Goal: Obtain resource: Download file/media

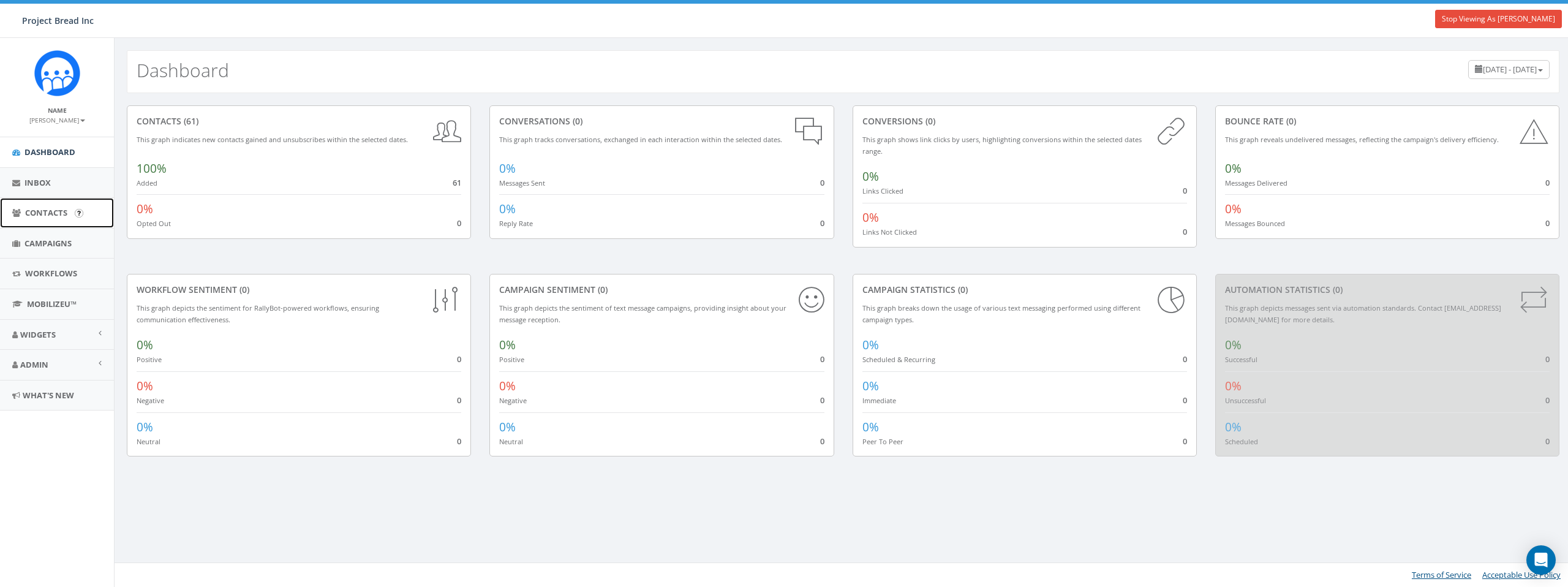
click at [37, 211] on span "Contacts" at bounding box center [47, 212] width 43 height 11
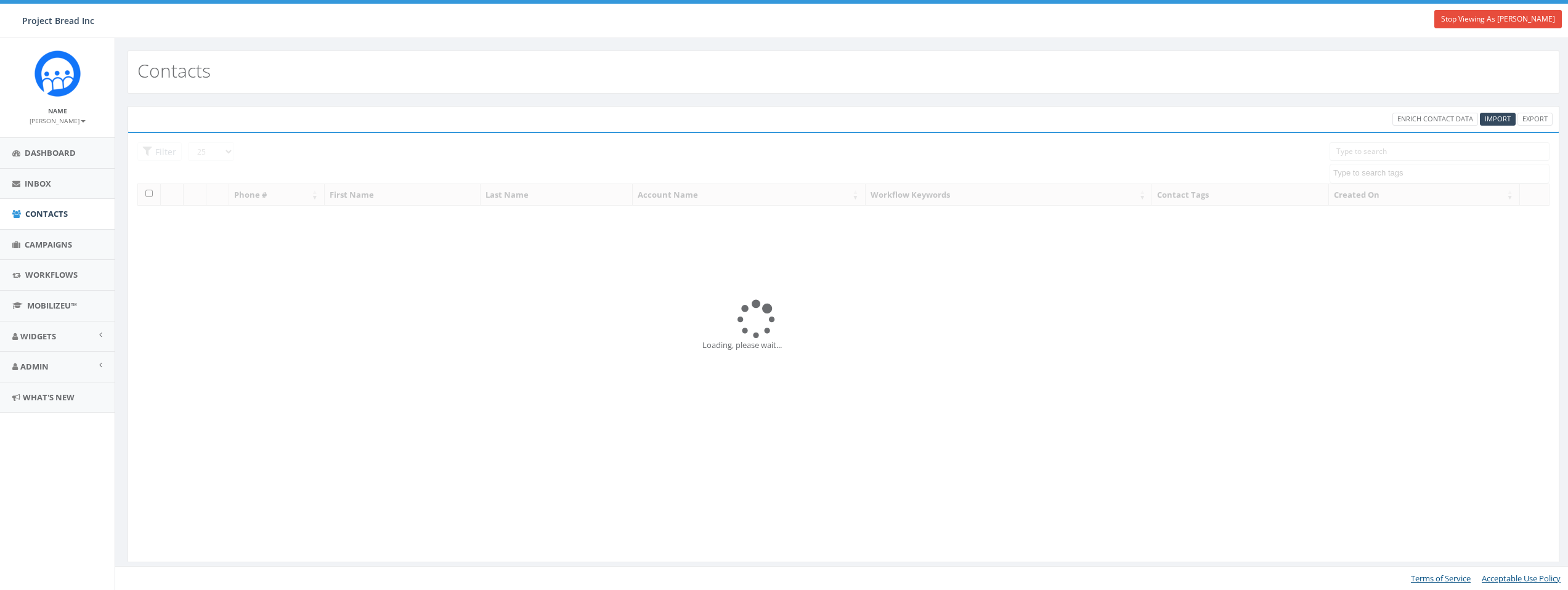
select select
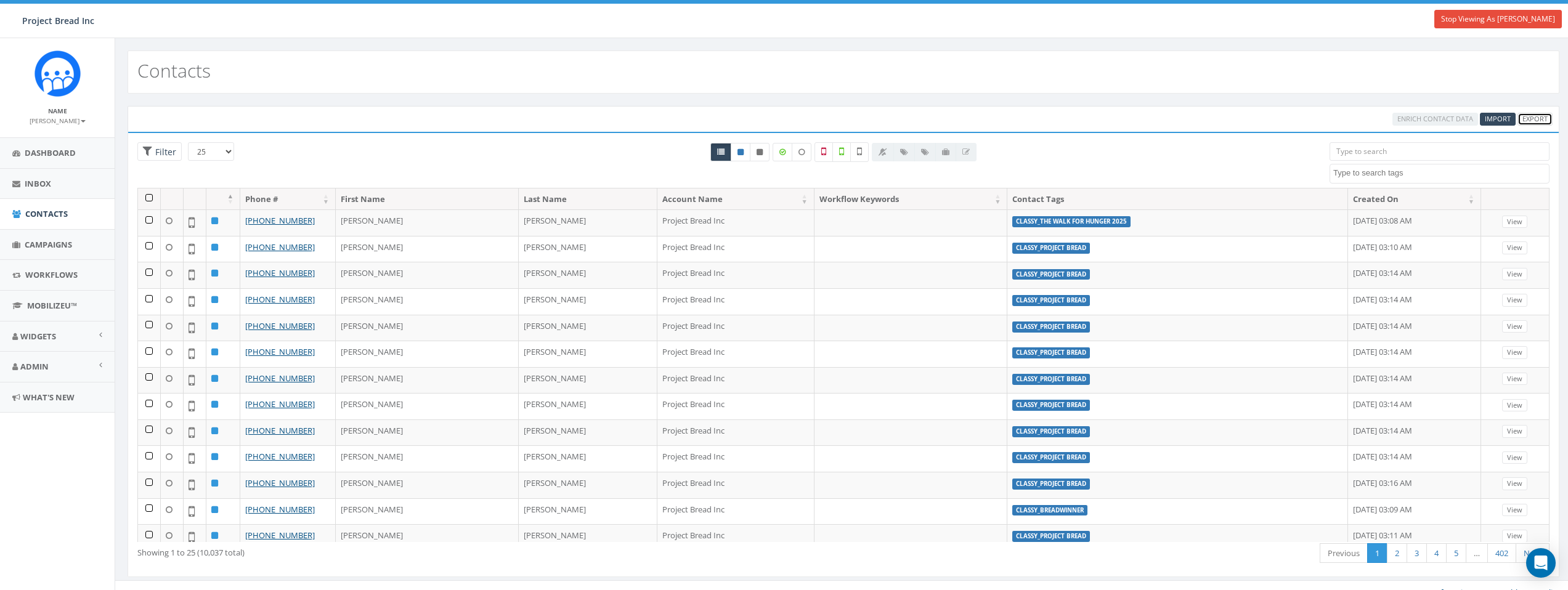
click at [1541, 116] on link "Export" at bounding box center [1535, 118] width 35 height 13
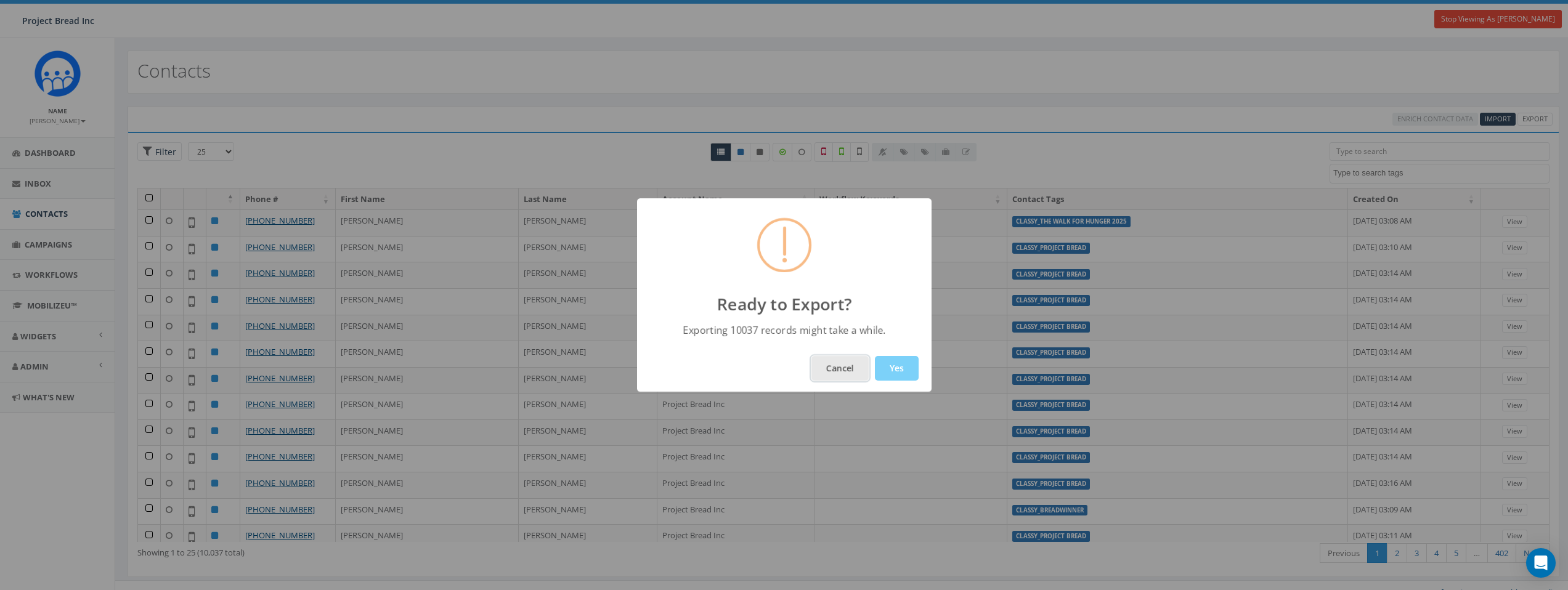
click at [833, 373] on button "Cancel" at bounding box center [840, 368] width 58 height 25
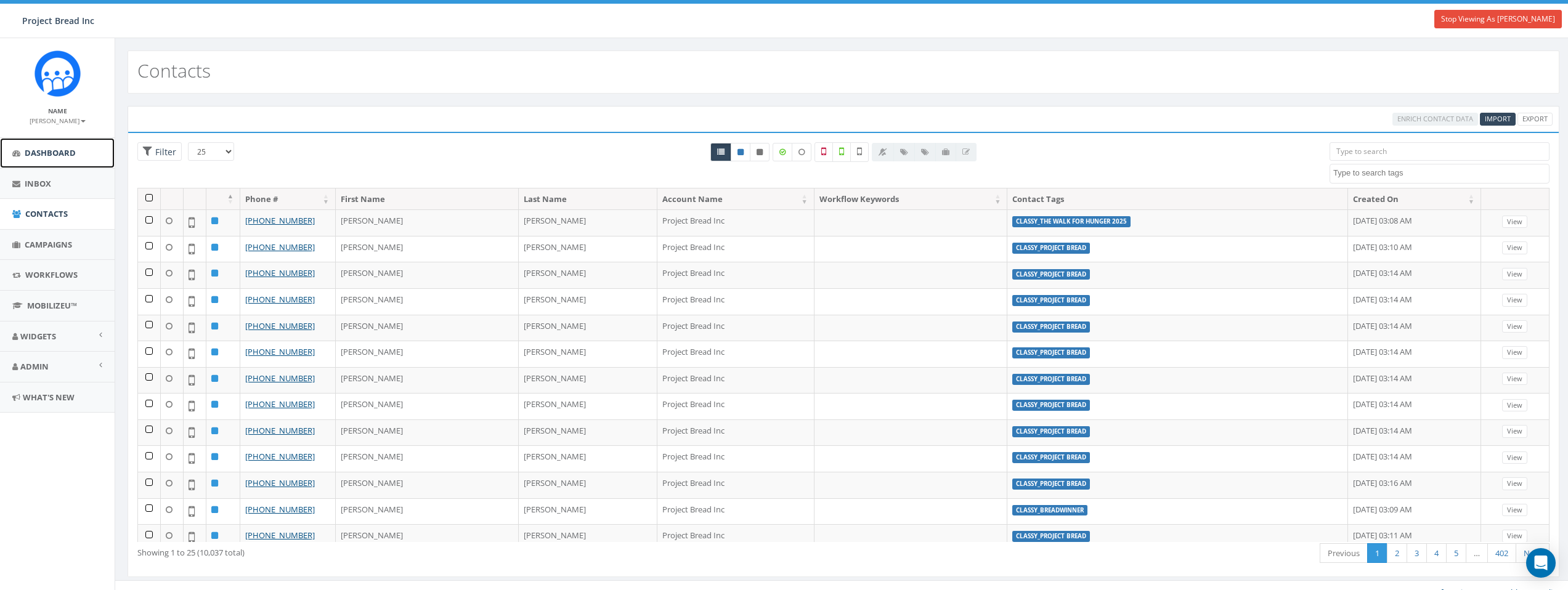
click at [62, 157] on span "Dashboard" at bounding box center [50, 153] width 51 height 11
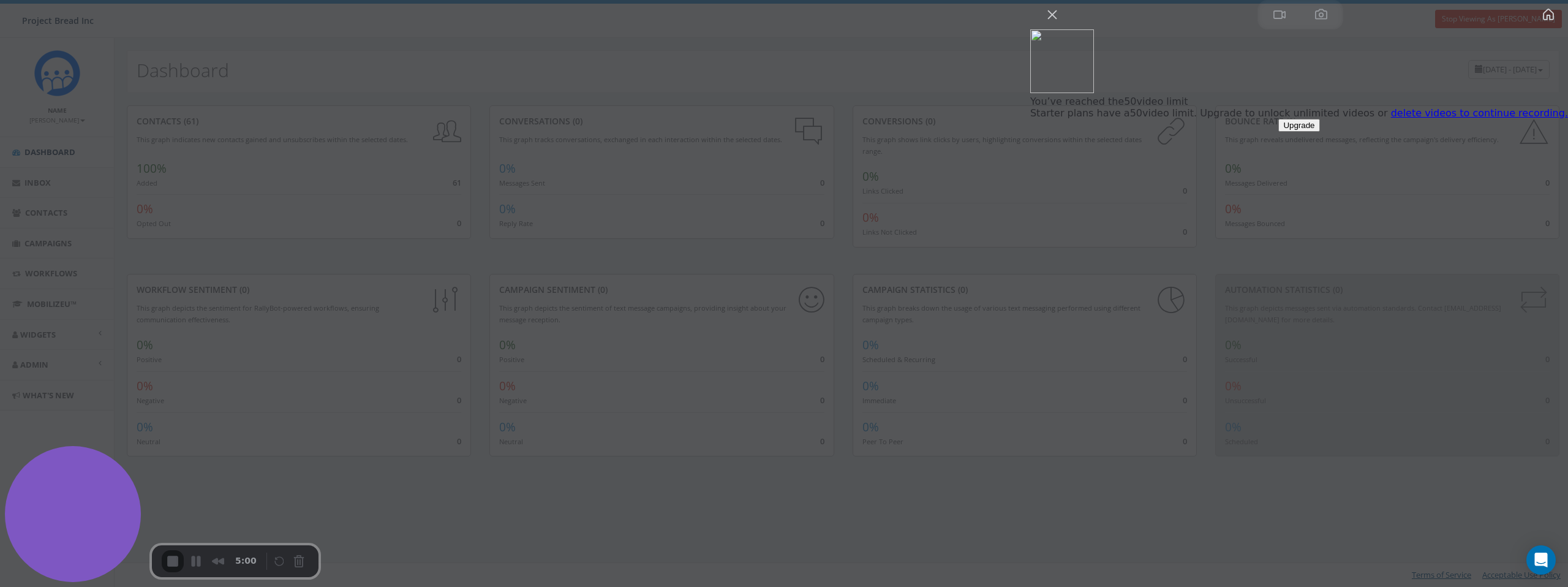
click at [1440, 119] on link "delete videos to continue recording." at bounding box center [1479, 112] width 177 height 11
click at [1062, 25] on button "Close" at bounding box center [1052, 14] width 19 height 19
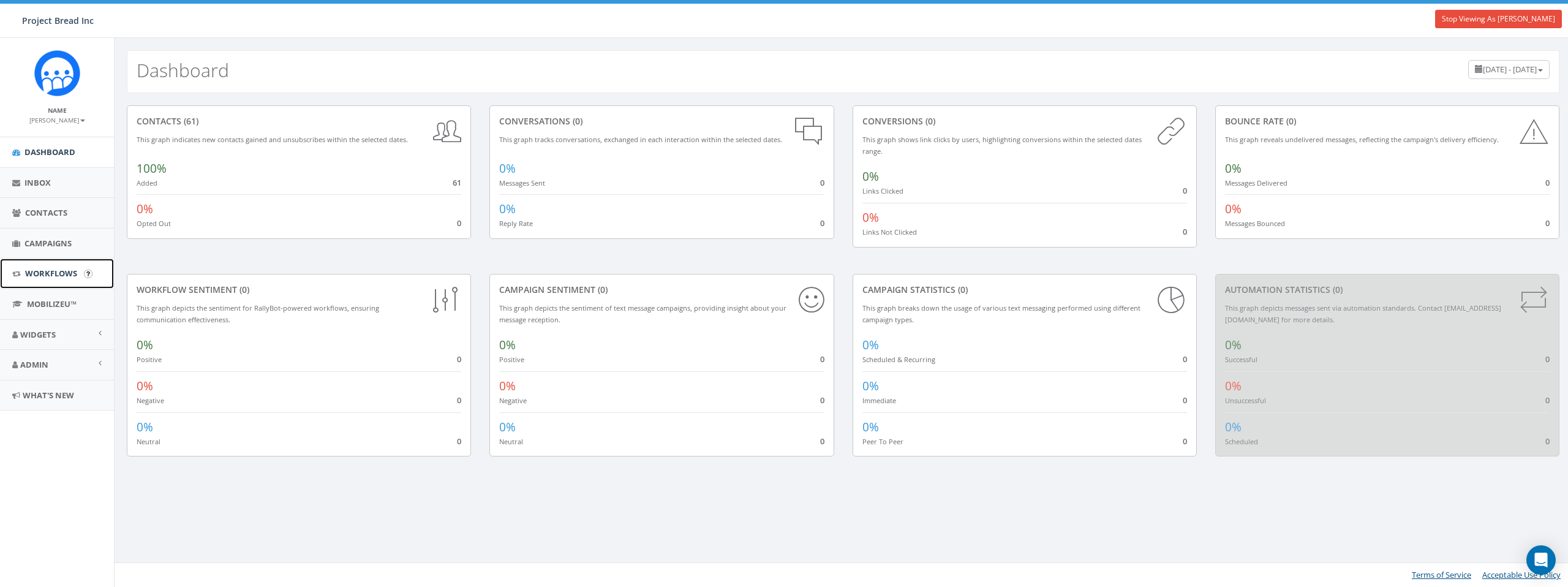
click at [57, 274] on span "Workflows" at bounding box center [51, 273] width 52 height 11
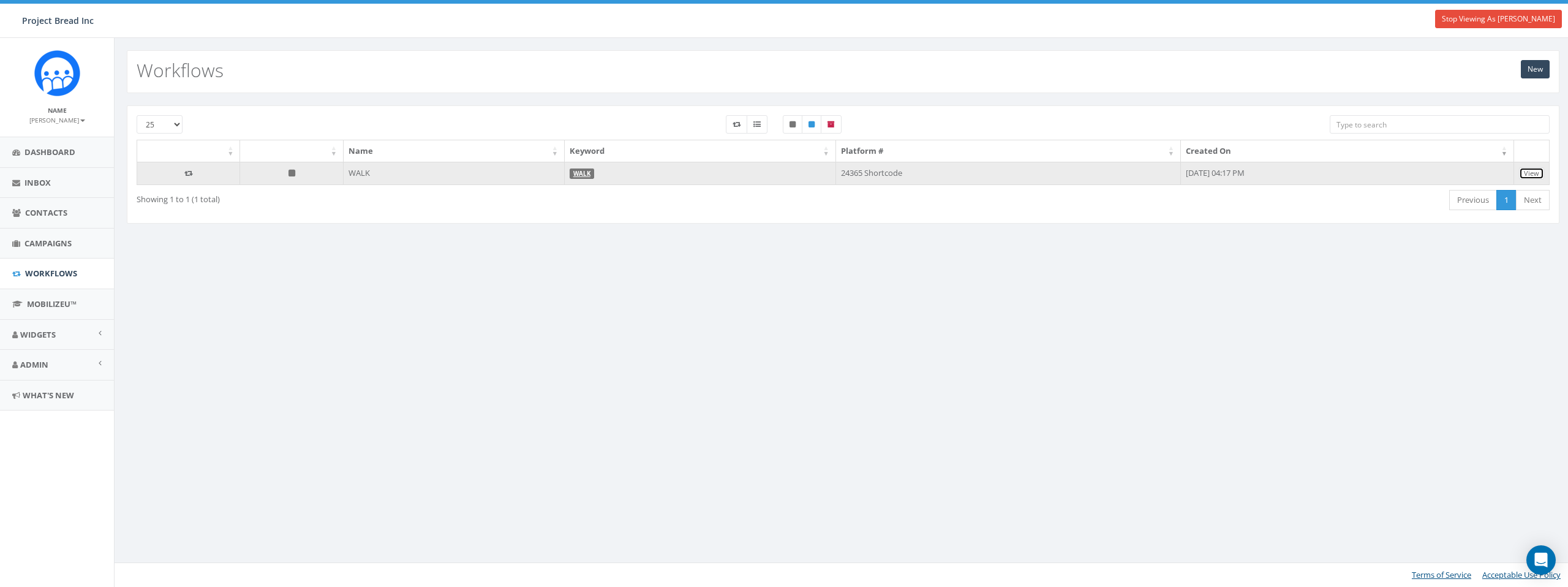
click at [1541, 172] on link "View" at bounding box center [1532, 173] width 25 height 13
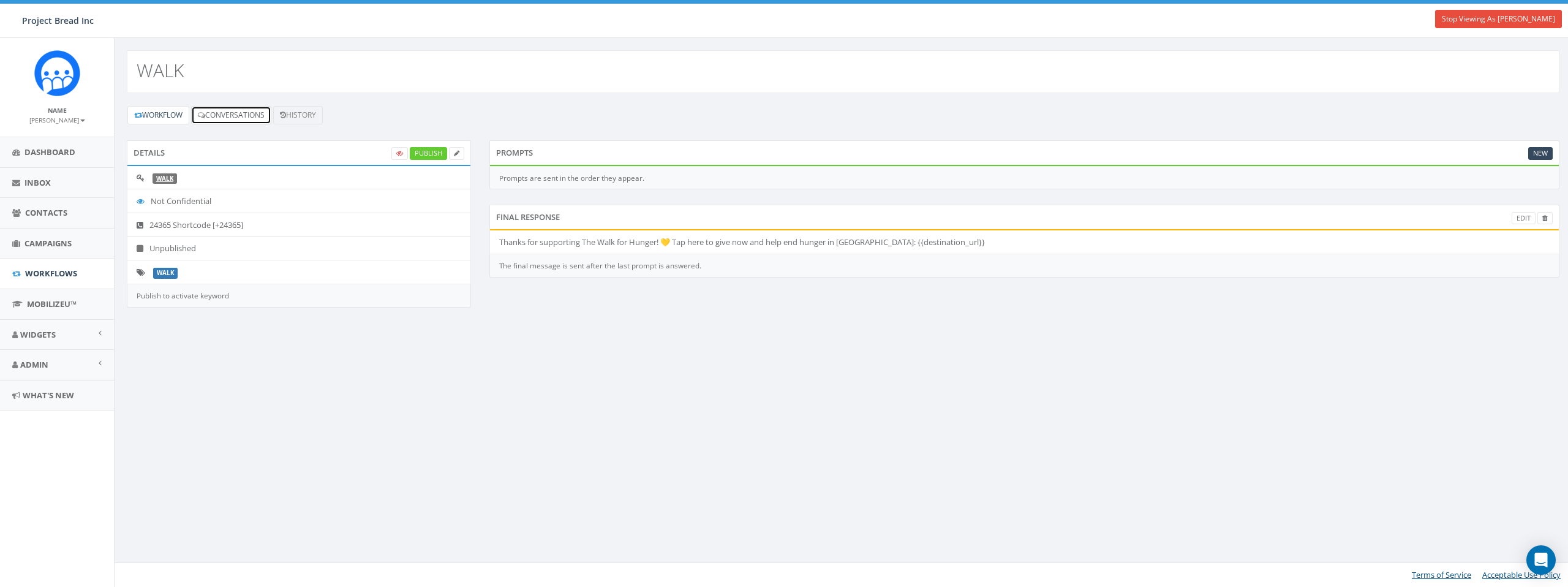
click at [222, 116] on link "Conversations" at bounding box center [231, 115] width 81 height 19
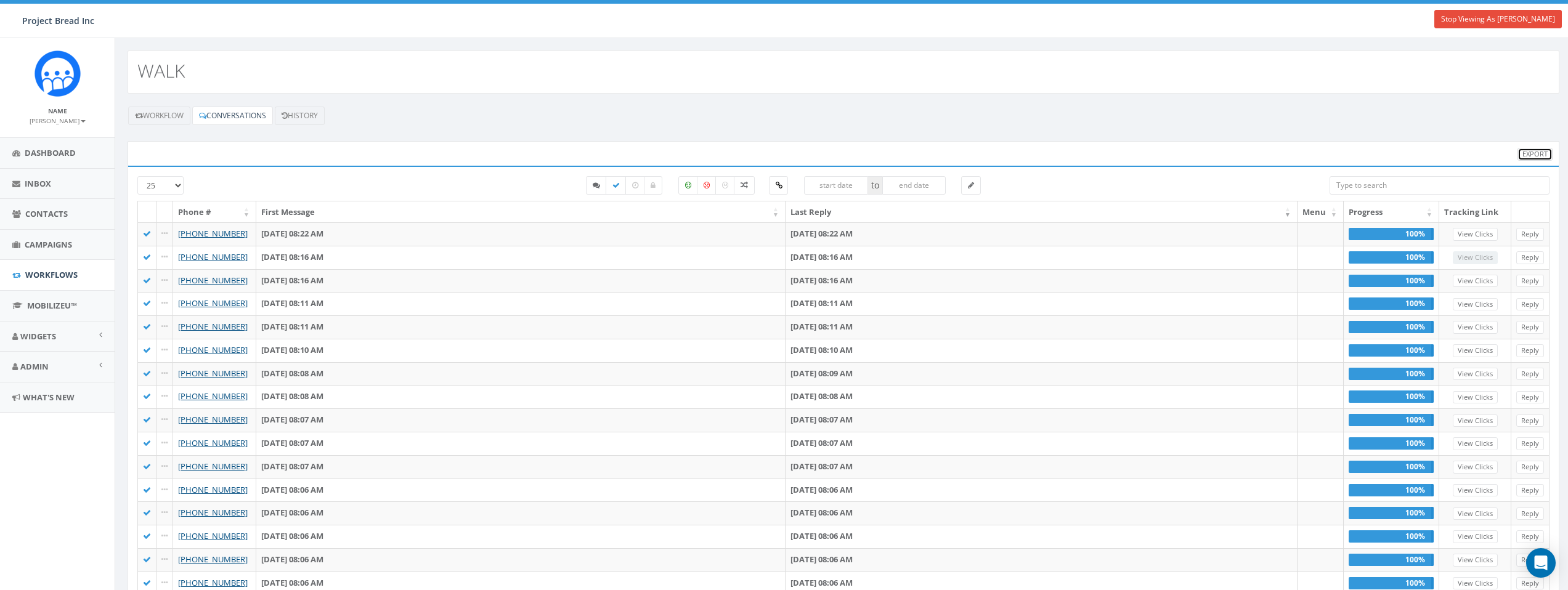
click at [1525, 149] on link "Export" at bounding box center [1535, 154] width 35 height 13
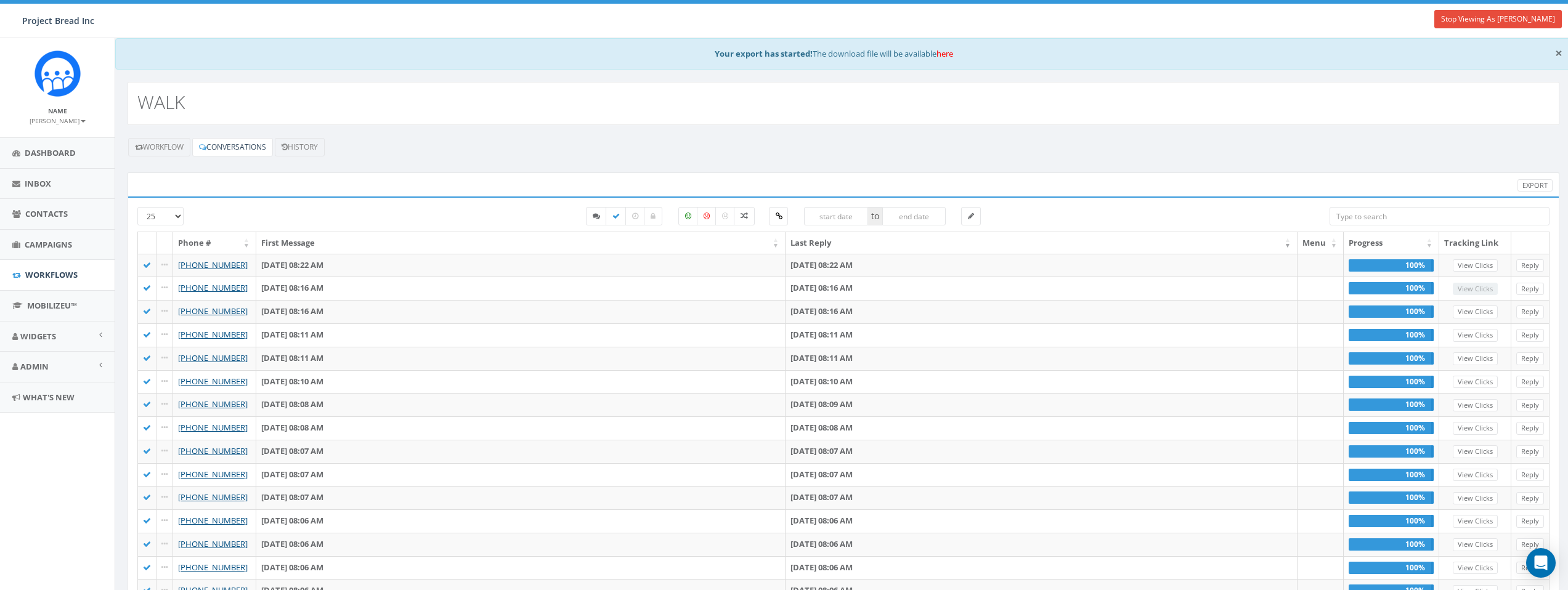
click at [1561, 52] on span "×" at bounding box center [1558, 53] width 7 height 17
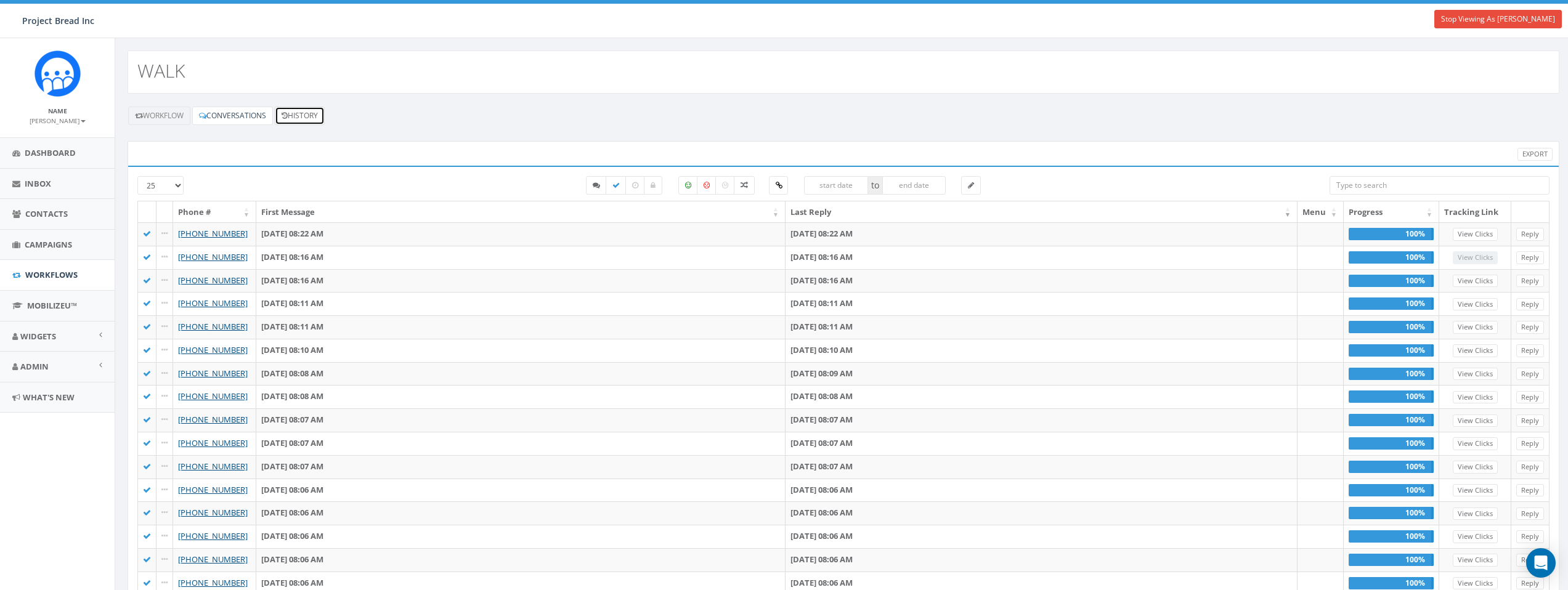
click at [316, 116] on link "History" at bounding box center [300, 116] width 50 height 19
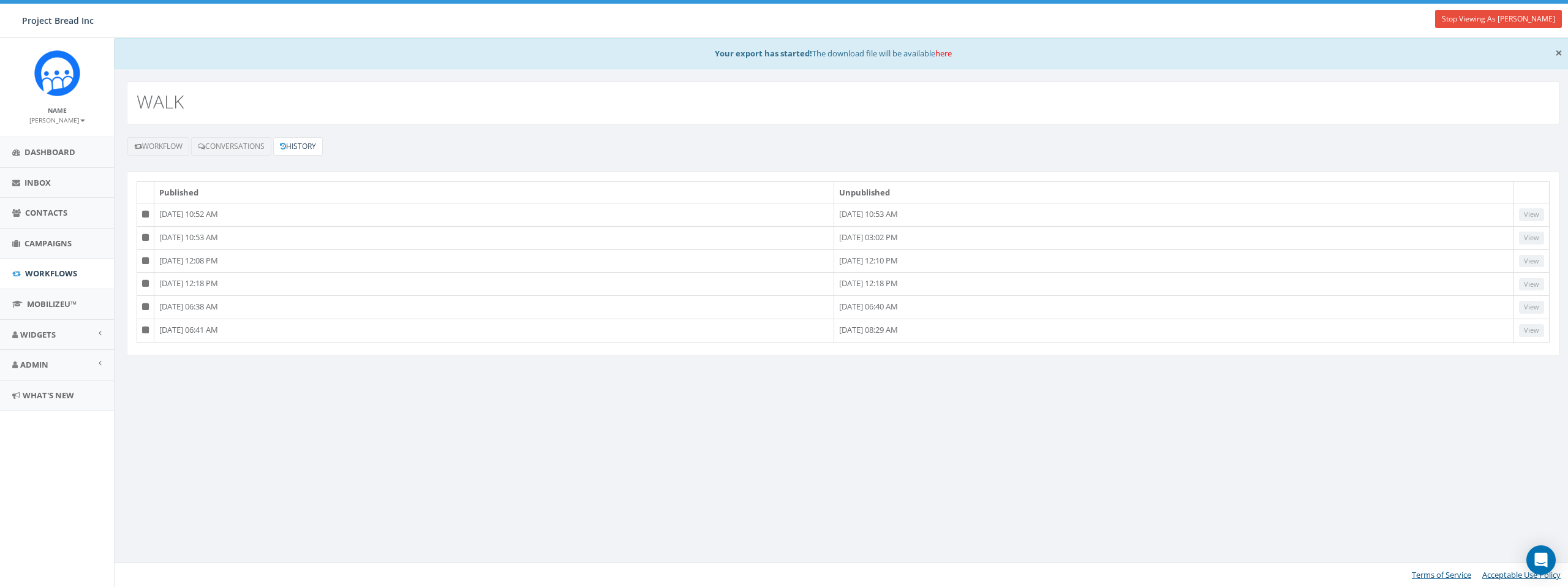
click at [1559, 51] on span "×" at bounding box center [1559, 53] width 7 height 17
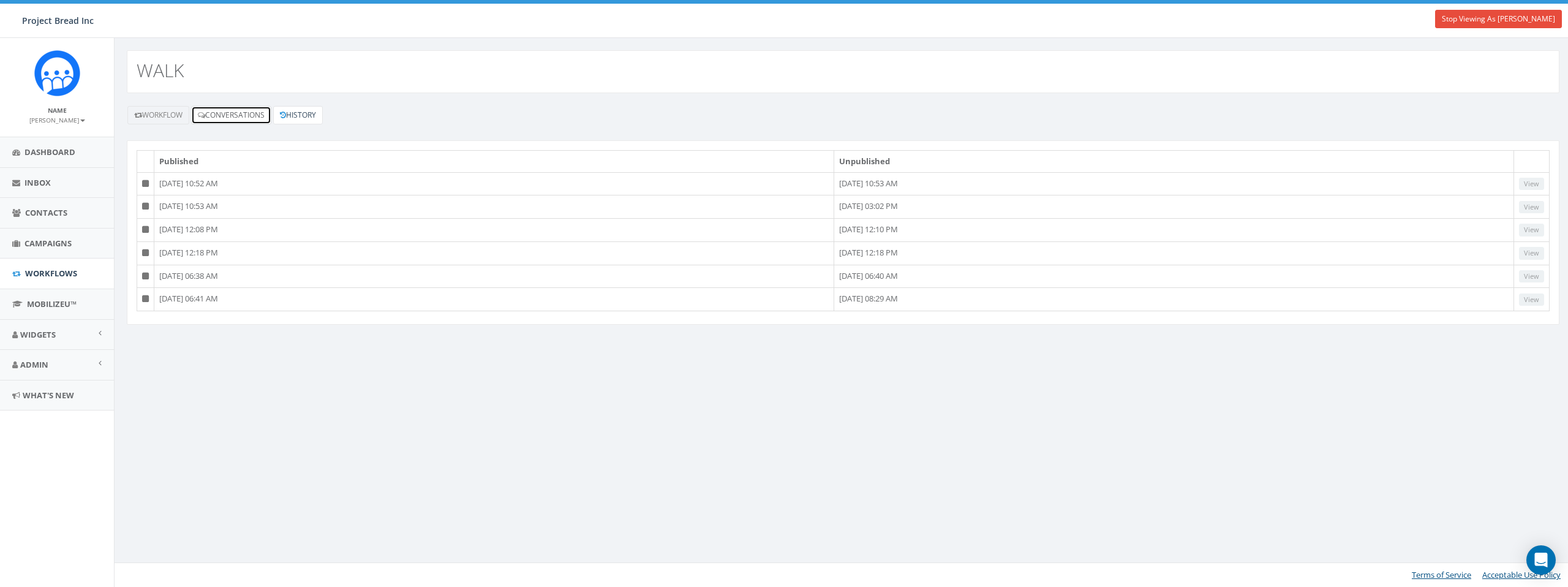
click at [260, 119] on link "Conversations" at bounding box center [231, 115] width 81 height 19
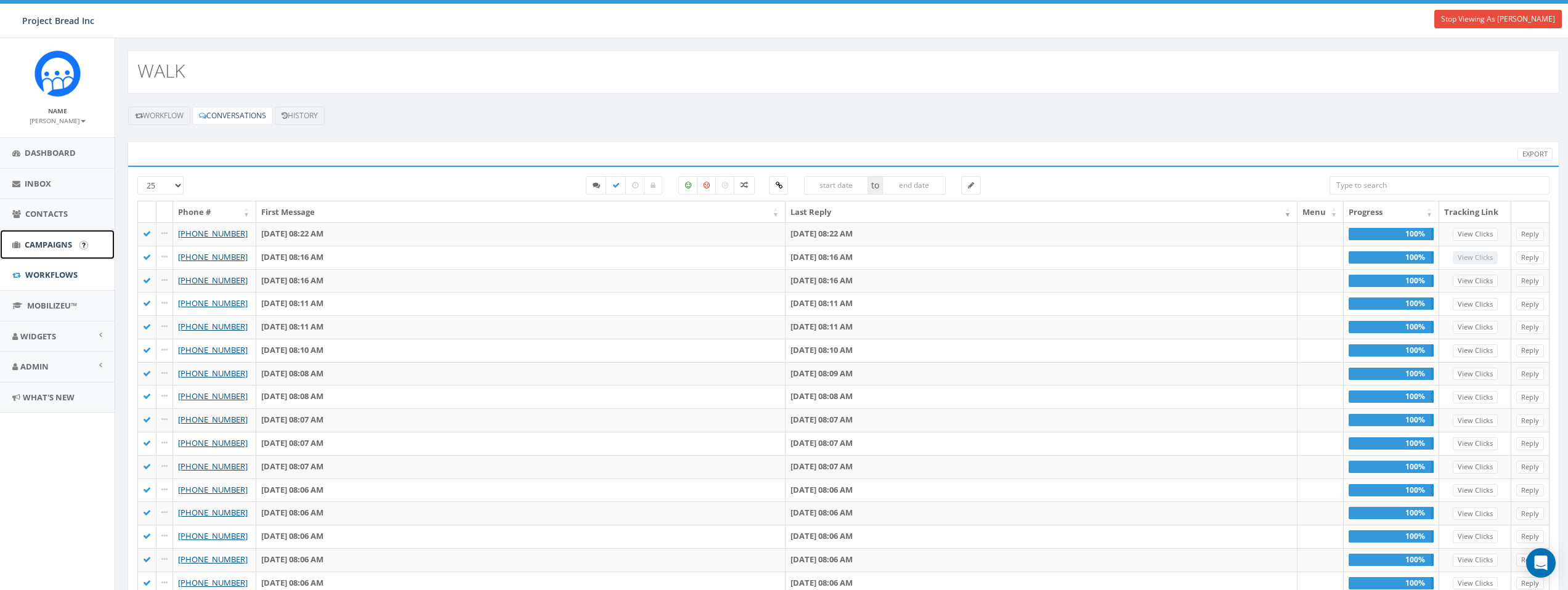
click at [66, 244] on span "Campaigns" at bounding box center [48, 244] width 48 height 11
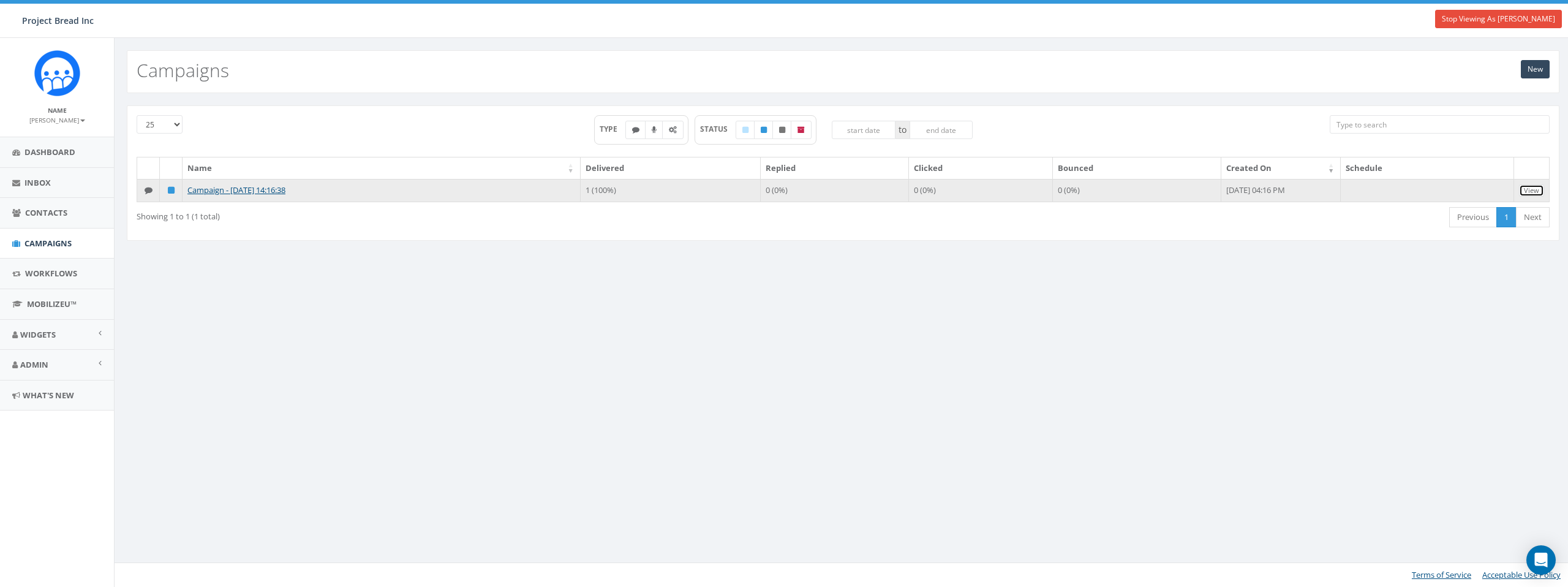
click at [1531, 189] on link "View" at bounding box center [1532, 190] width 25 height 13
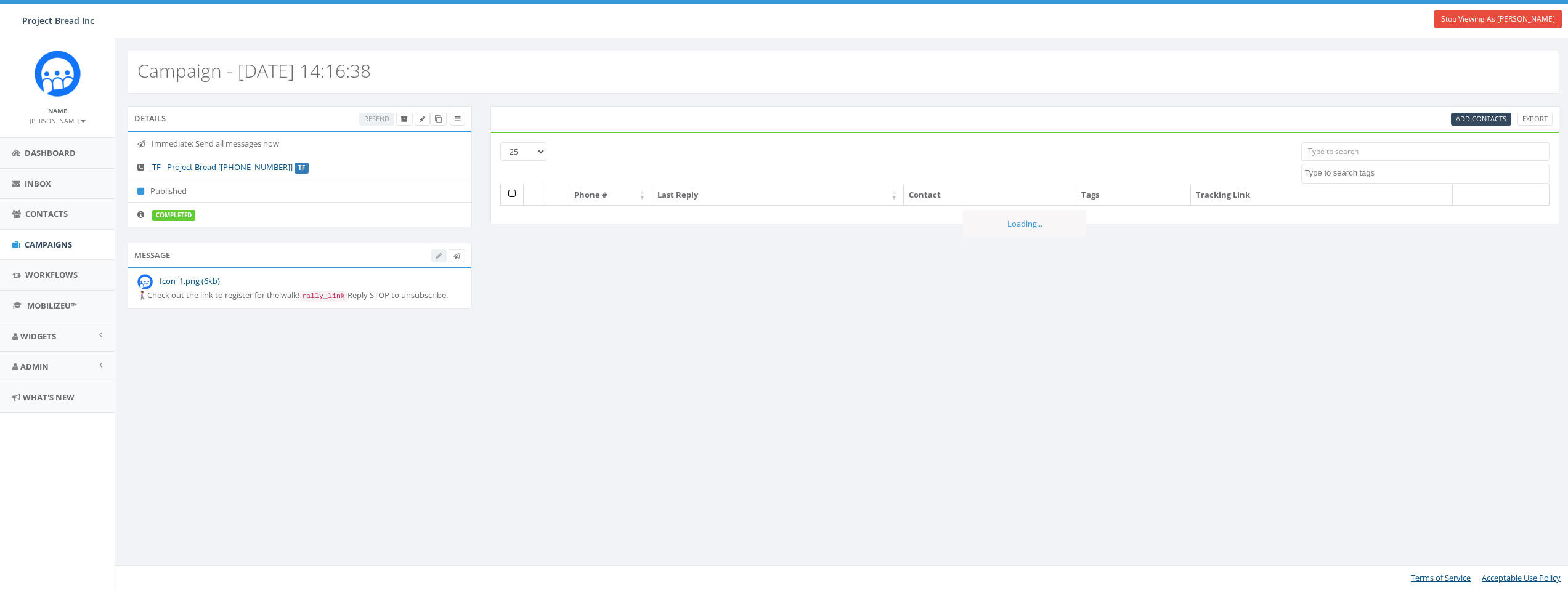
select select
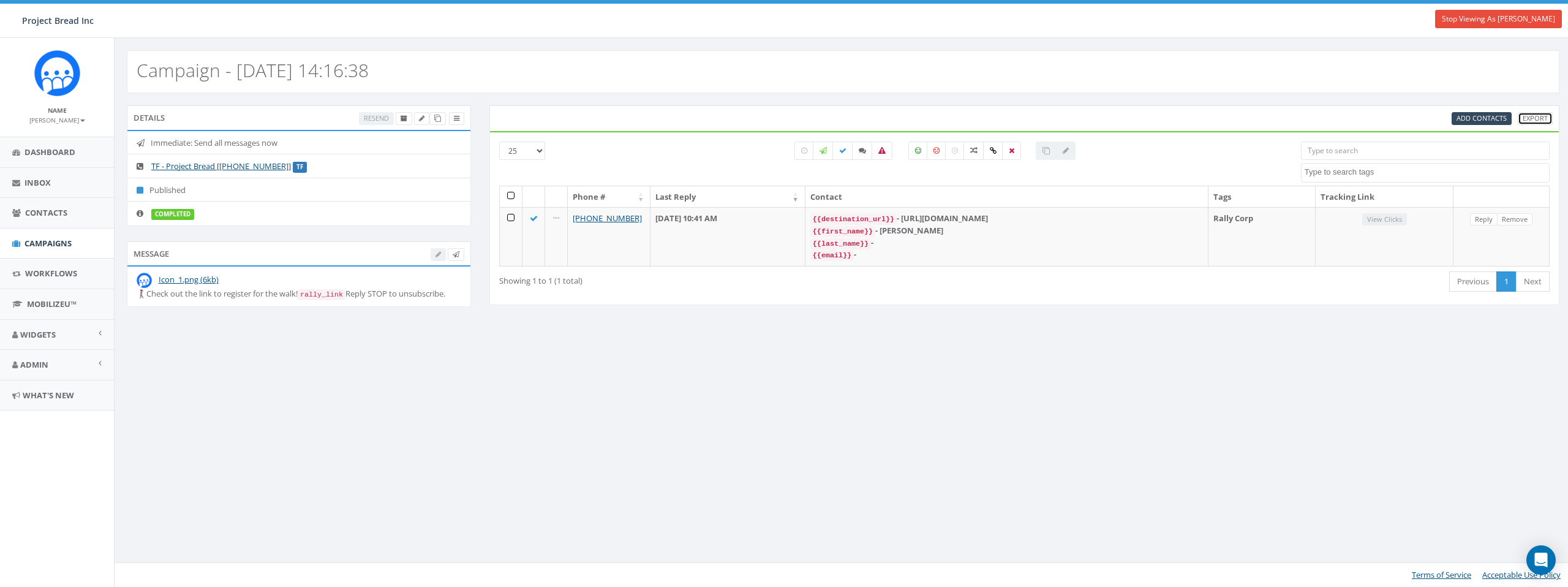
click at [1537, 118] on link "Export" at bounding box center [1535, 118] width 35 height 13
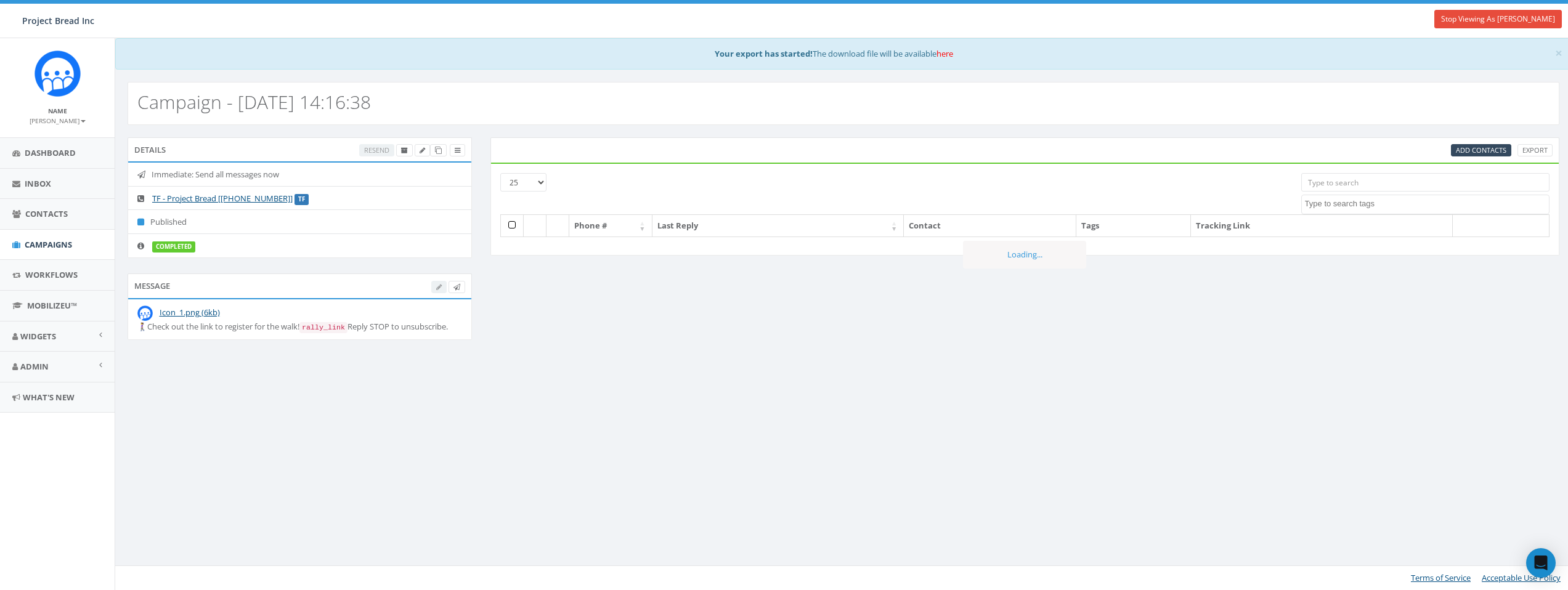
select select
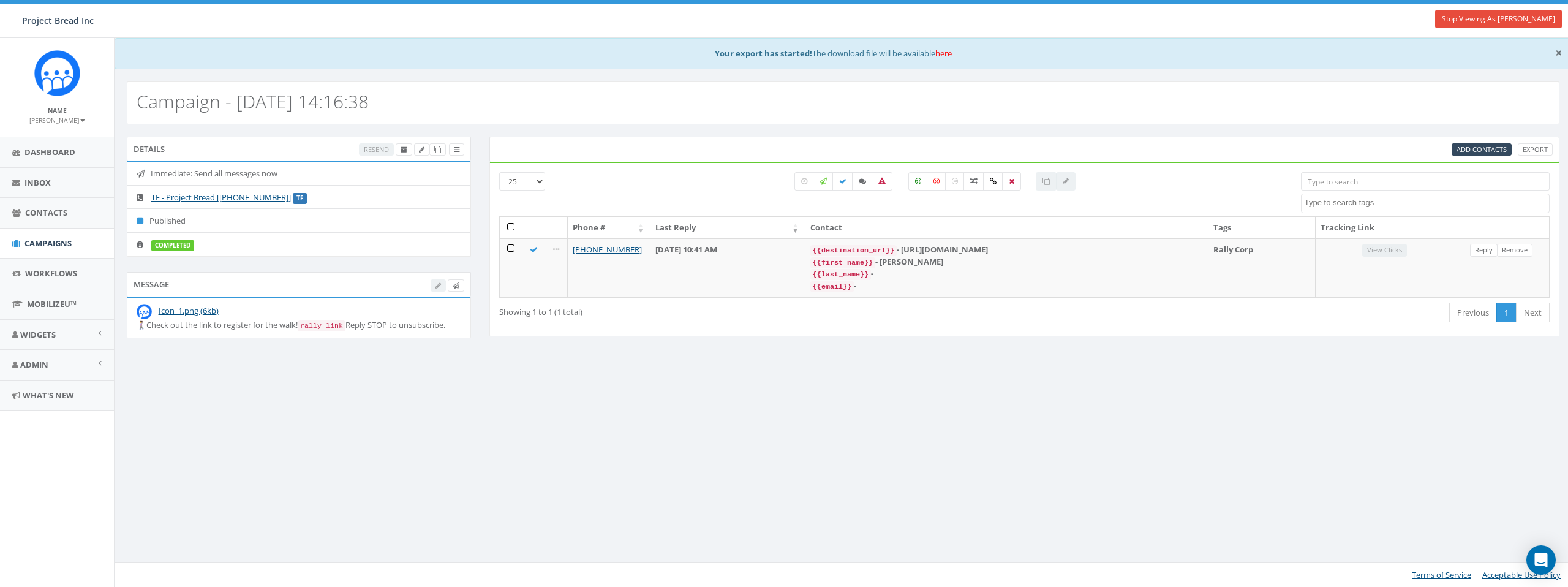
click at [1559, 53] on span "×" at bounding box center [1559, 53] width 7 height 17
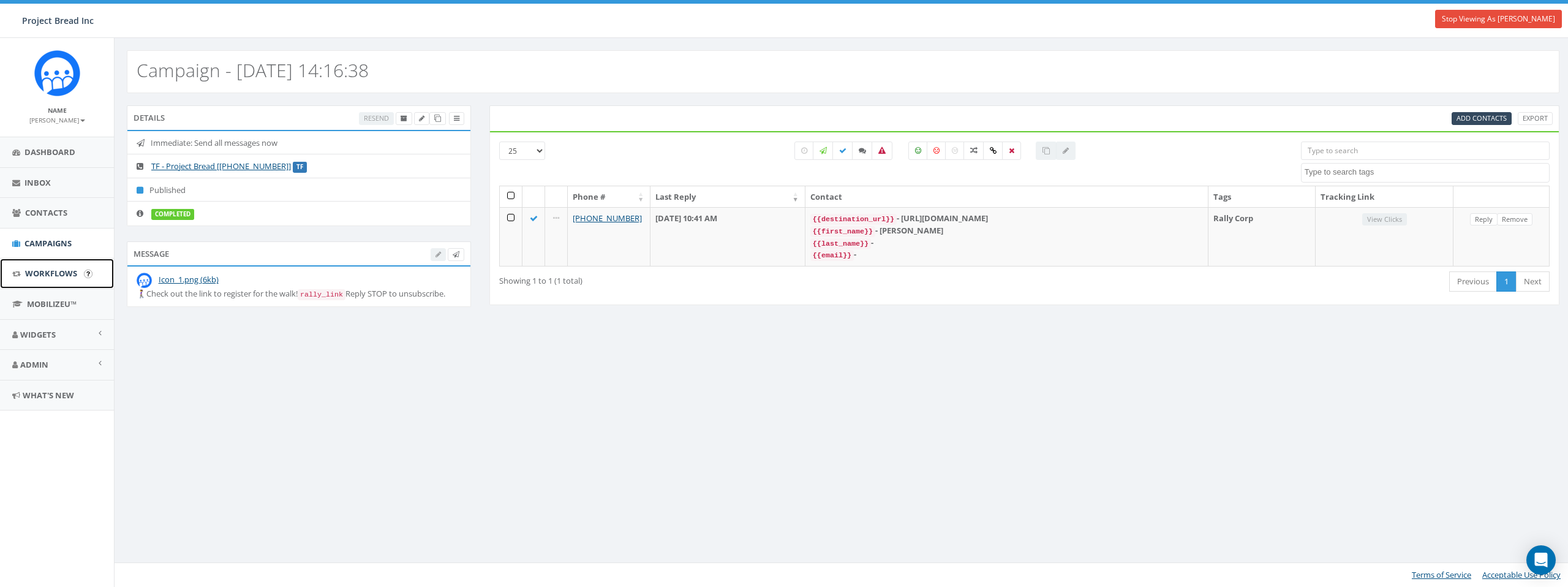
click at [69, 276] on span "Workflows" at bounding box center [51, 273] width 52 height 11
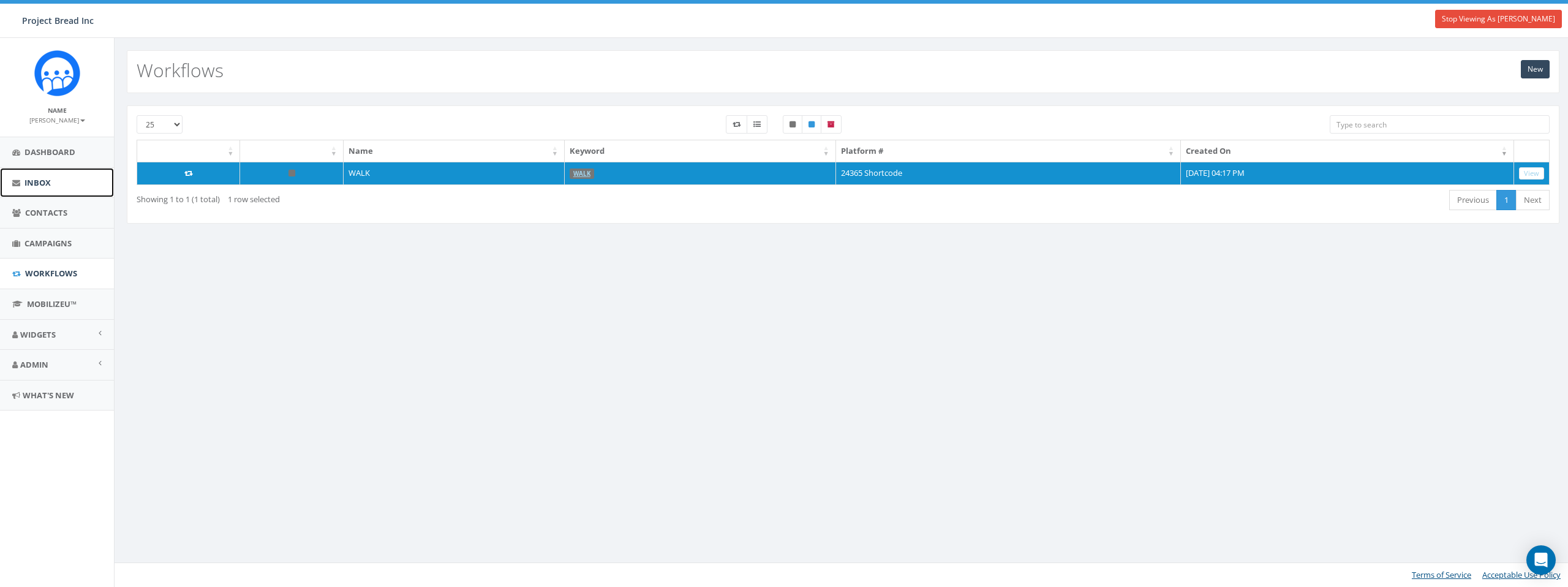
click at [43, 184] on span "Inbox" at bounding box center [38, 182] width 27 height 11
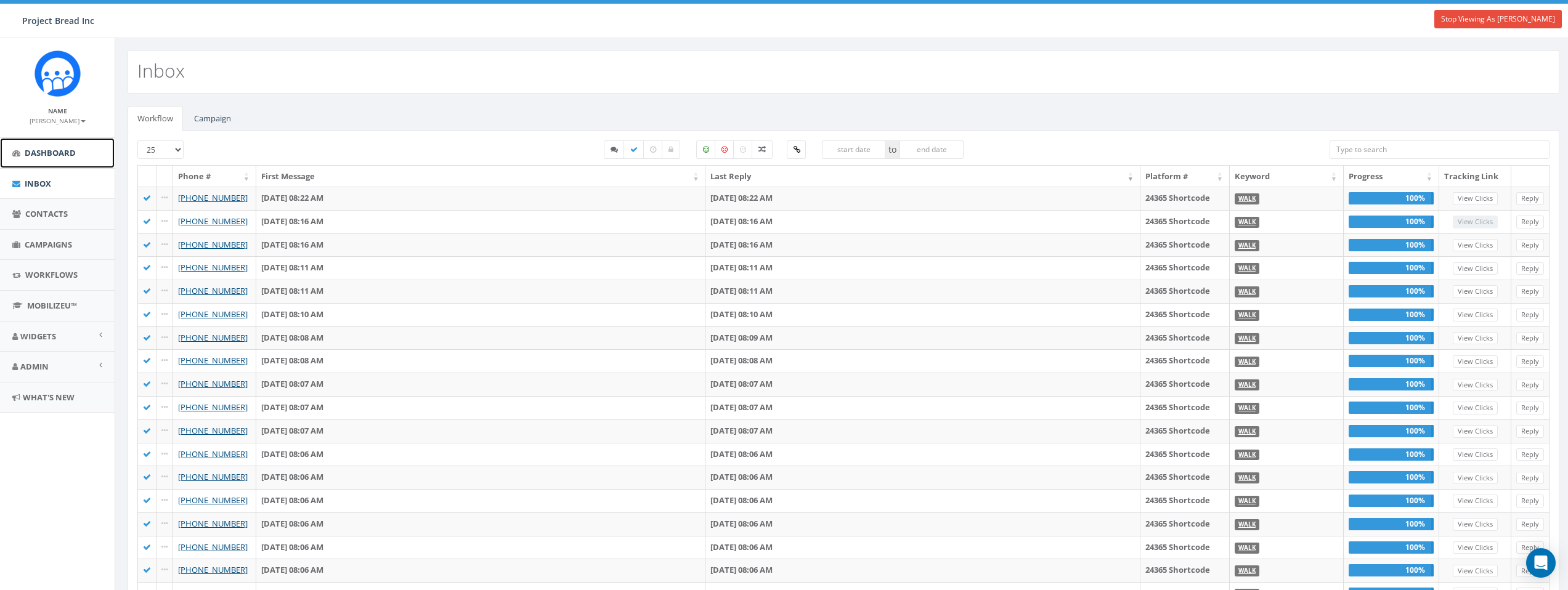
click at [50, 157] on span "Dashboard" at bounding box center [50, 153] width 51 height 11
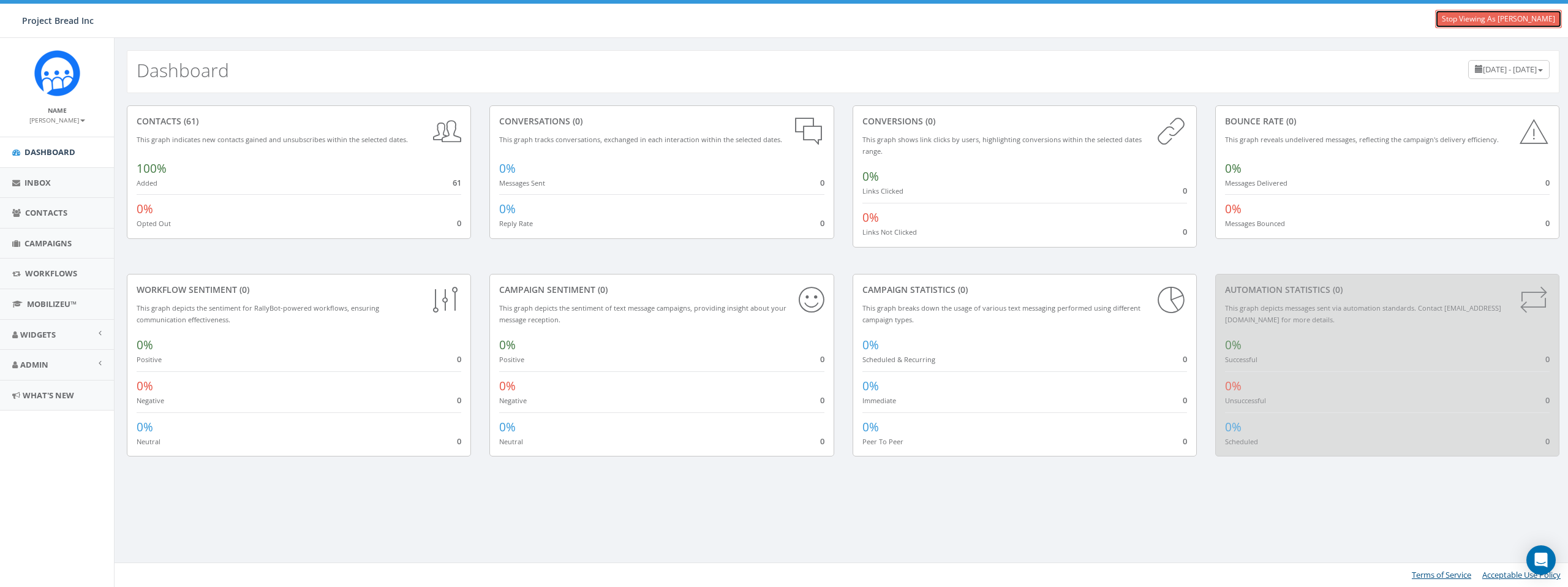
click at [1495, 15] on link "Stop Viewing As [PERSON_NAME]" at bounding box center [1499, 19] width 127 height 19
